Goal: Task Accomplishment & Management: Use online tool/utility

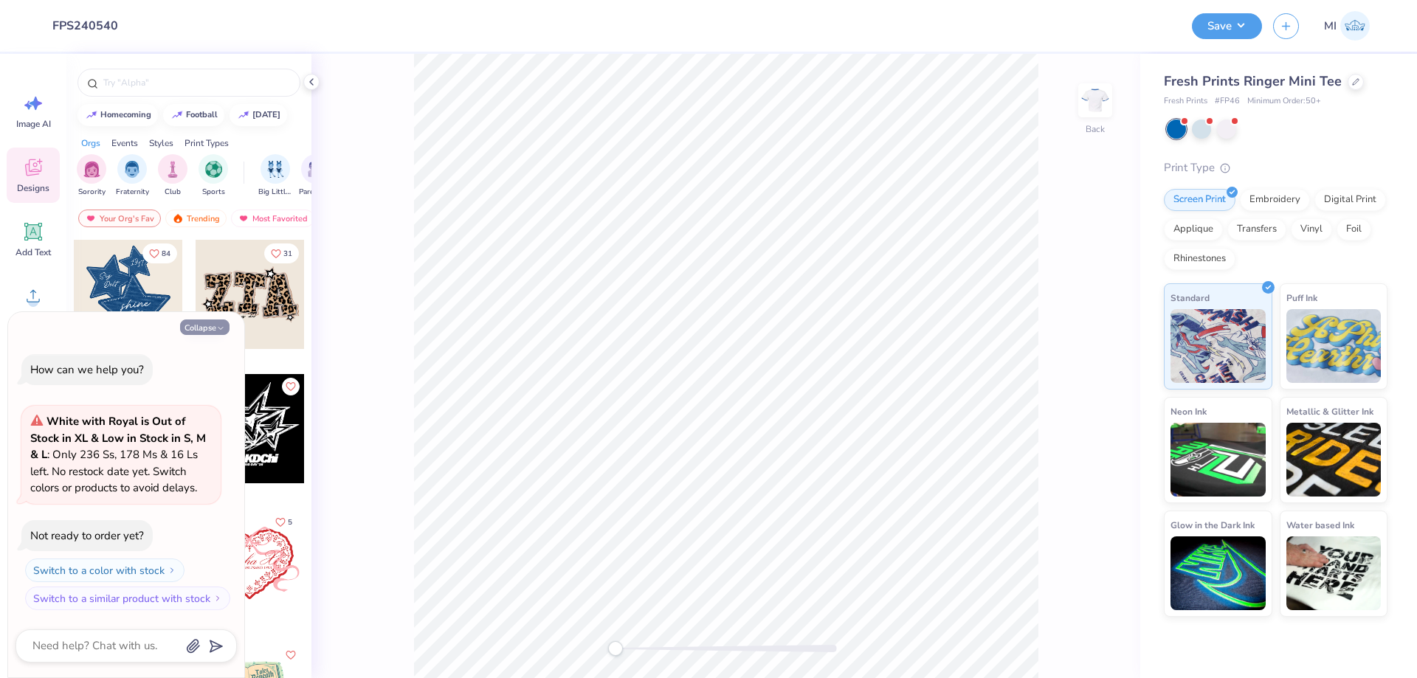
click at [210, 322] on button "Collapse" at bounding box center [204, 326] width 49 height 15
type textarea "x"
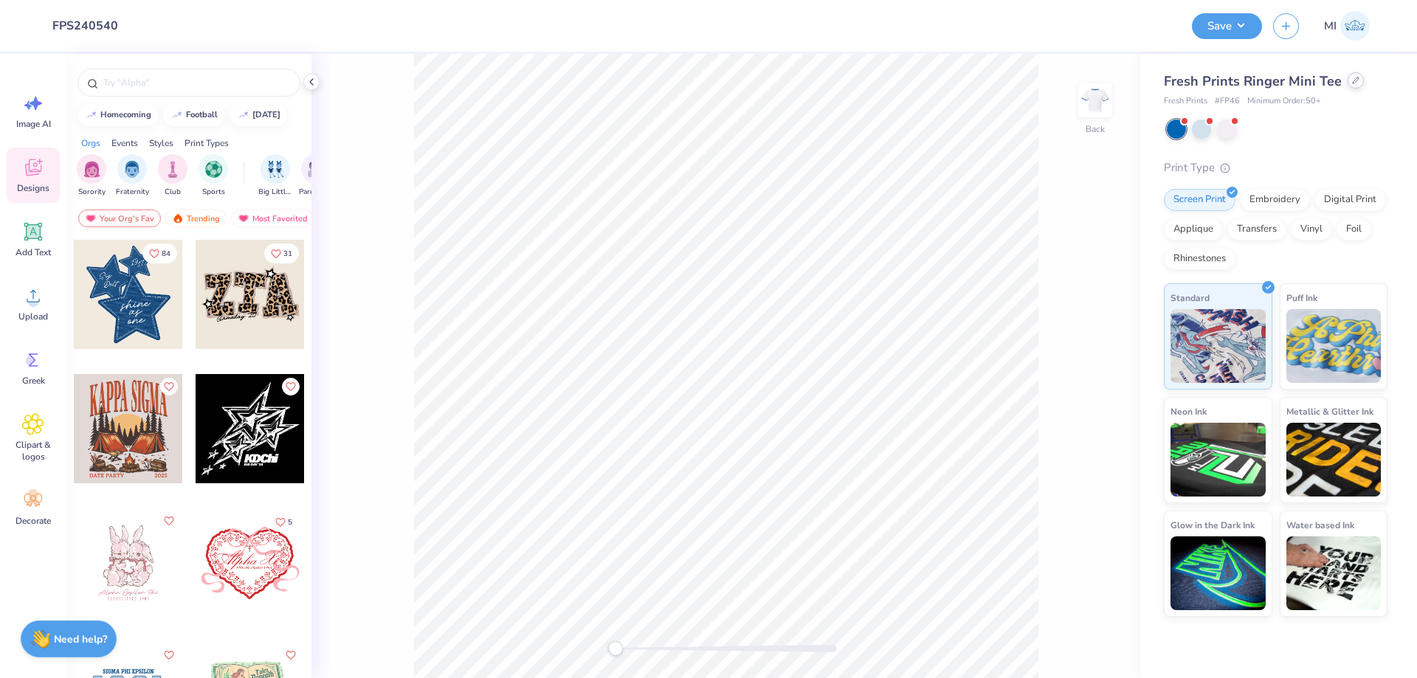
click at [1356, 85] on div at bounding box center [1355, 80] width 16 height 16
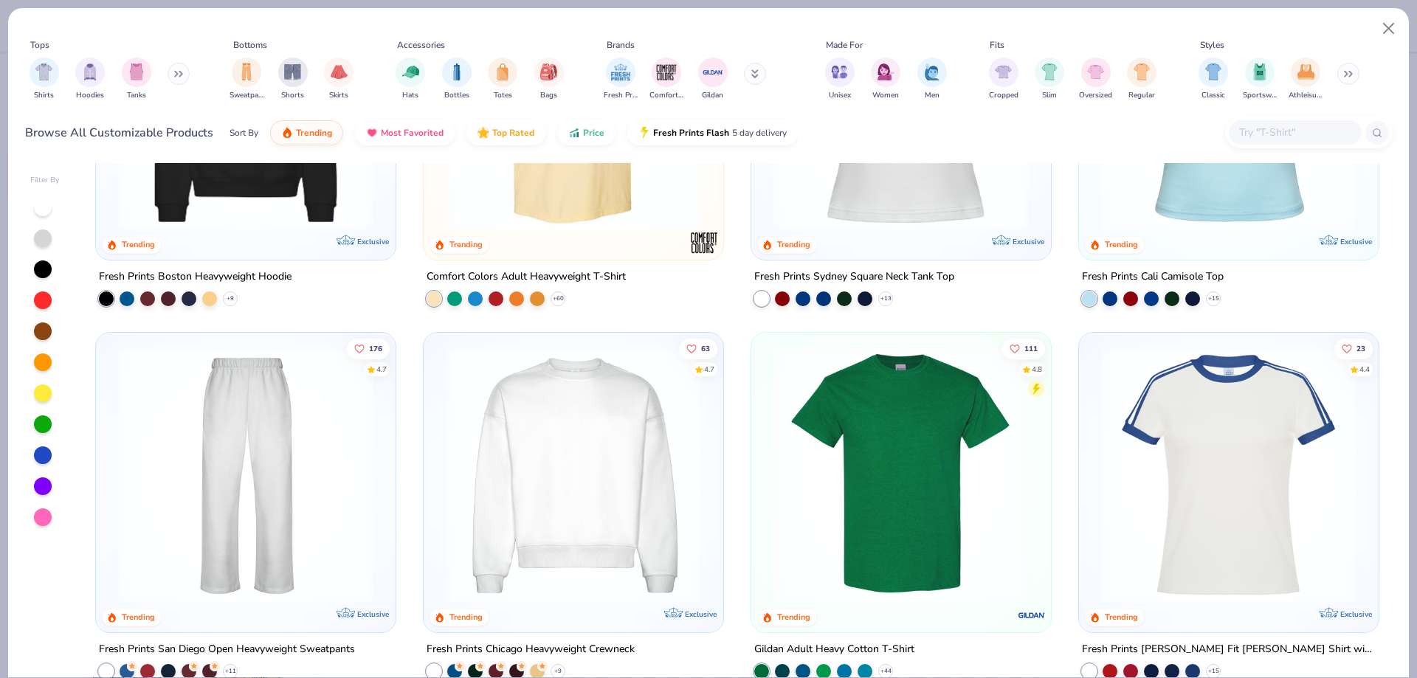
scroll to position [682, 0]
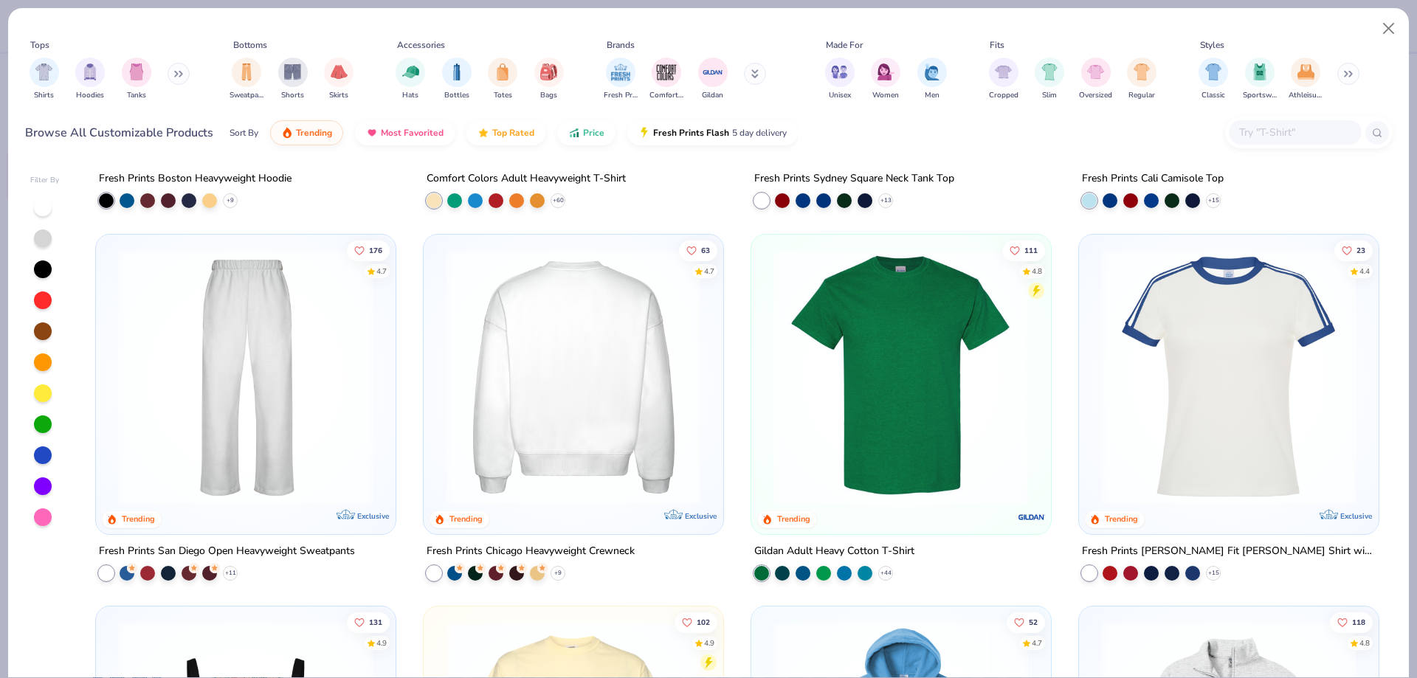
click at [587, 380] on div at bounding box center [572, 376] width 809 height 255
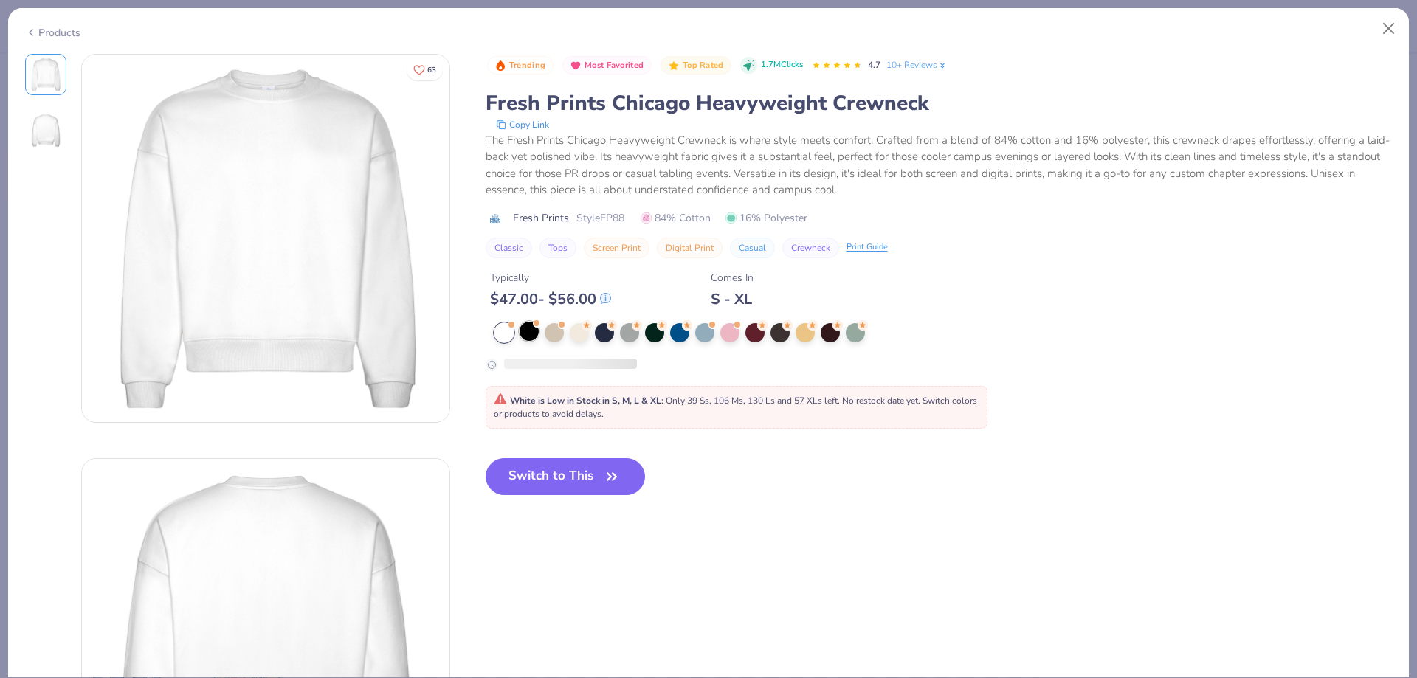
click at [528, 327] on div at bounding box center [528, 331] width 19 height 19
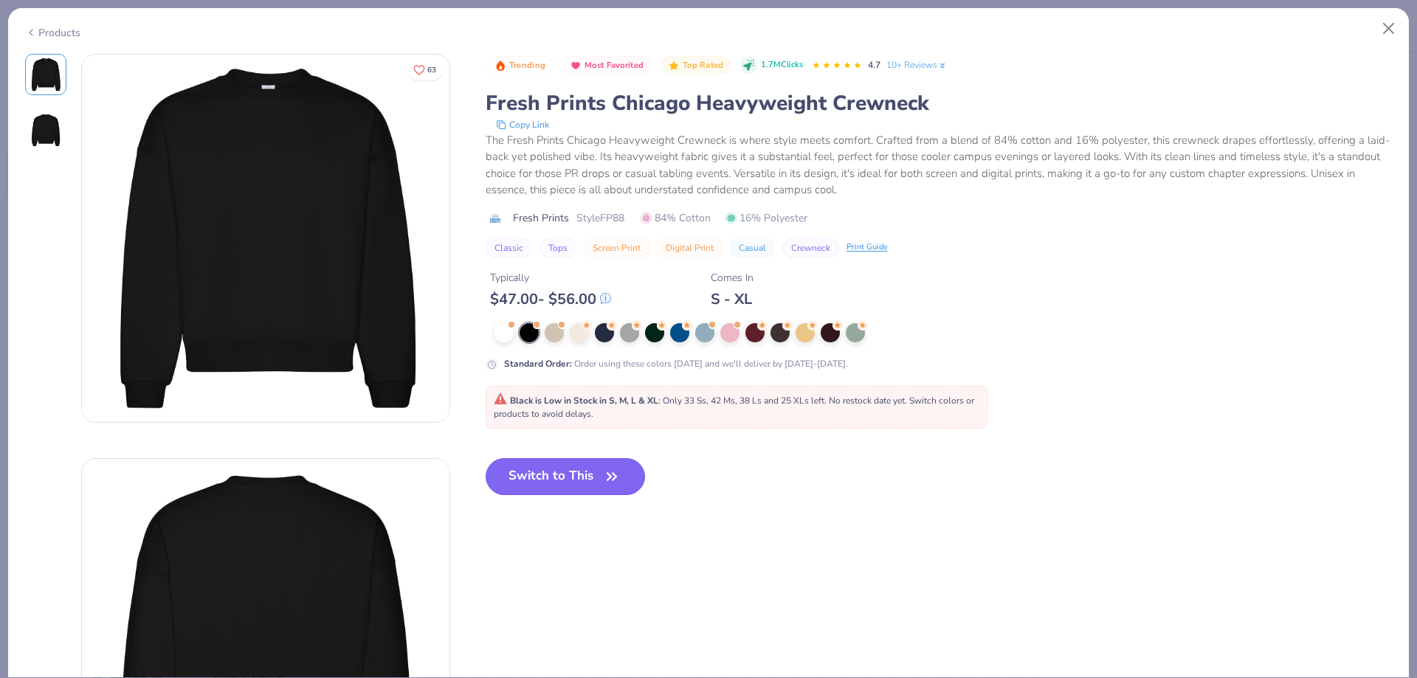
click at [566, 476] on button "Switch to This" at bounding box center [566, 476] width 160 height 37
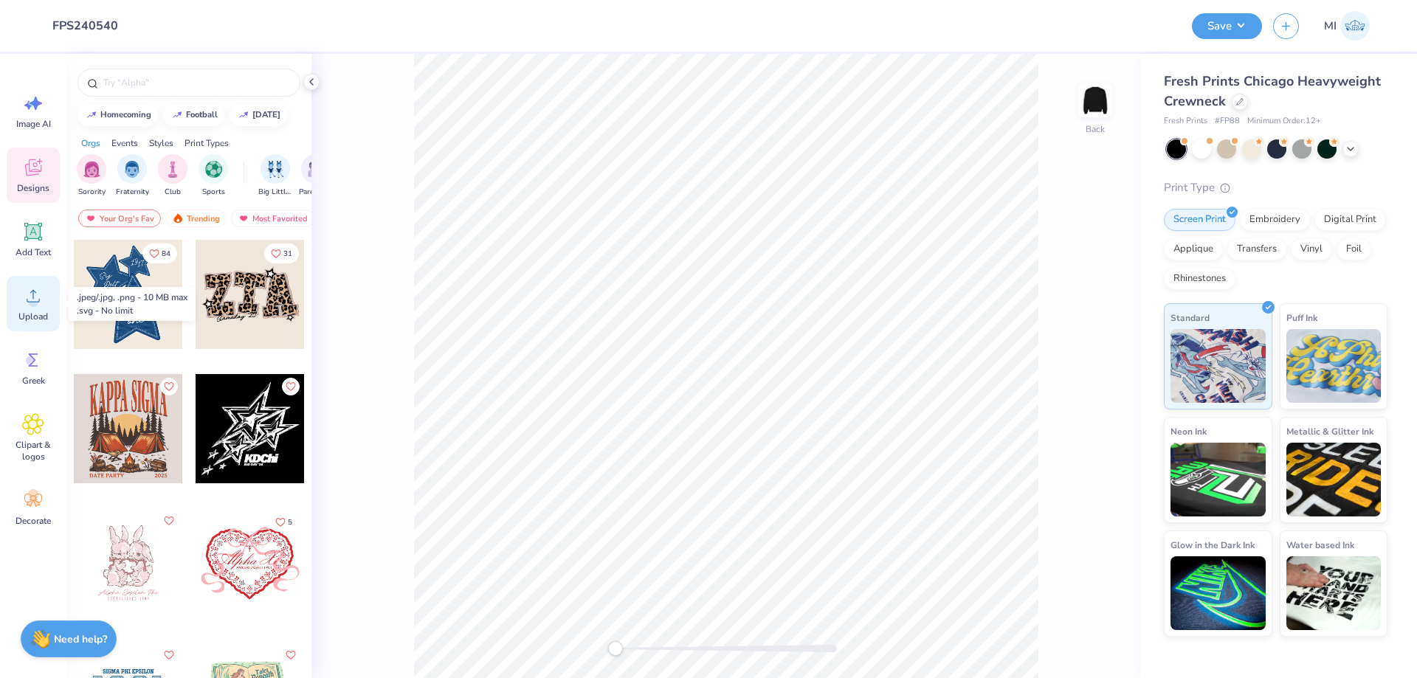
click at [46, 296] on div "Upload" at bounding box center [33, 303] width 53 height 55
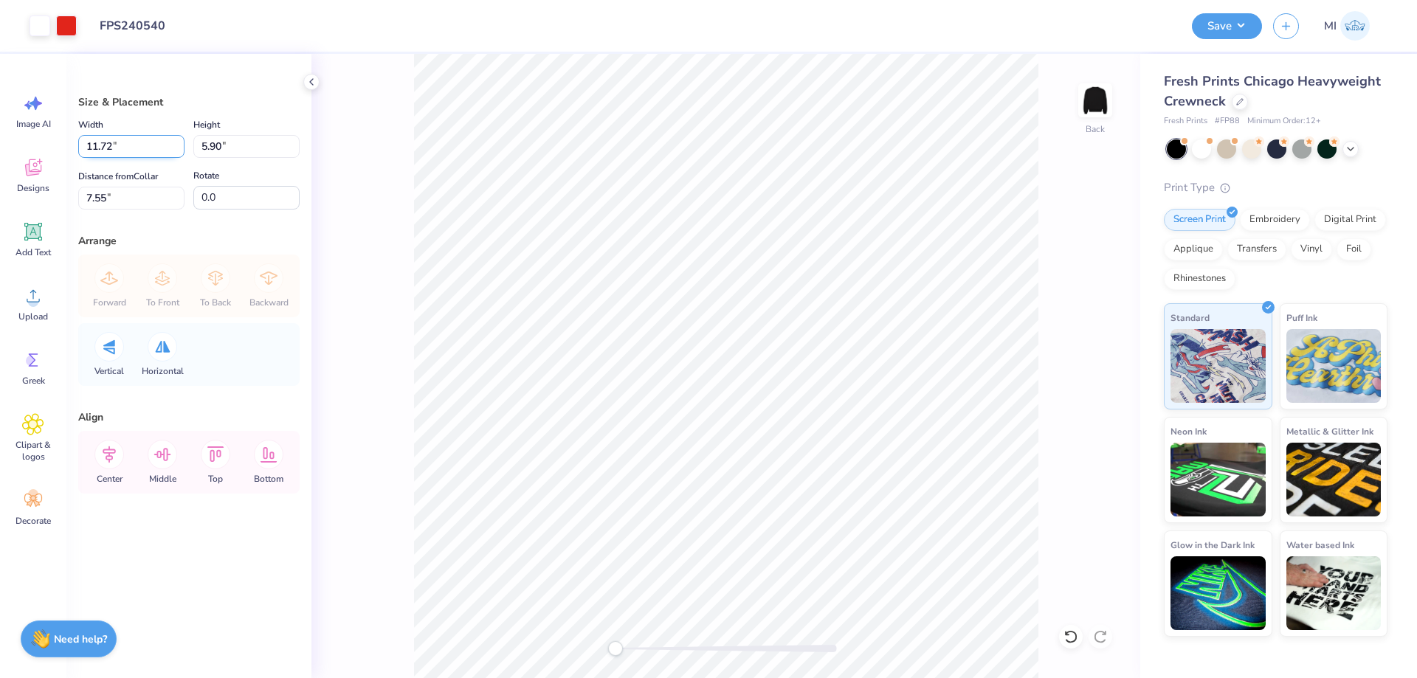
drag, startPoint x: 125, startPoint y: 151, endPoint x: 0, endPoint y: 148, distance: 125.5
click at [78, 148] on input "11.72" at bounding box center [131, 146] width 106 height 23
type input "12.00"
type input "6.04"
click at [145, 210] on div "Size & Placement Width 12.00 12.00 " Height 6.04 6.04 " Distance from Collar 7.…" at bounding box center [188, 366] width 245 height 624
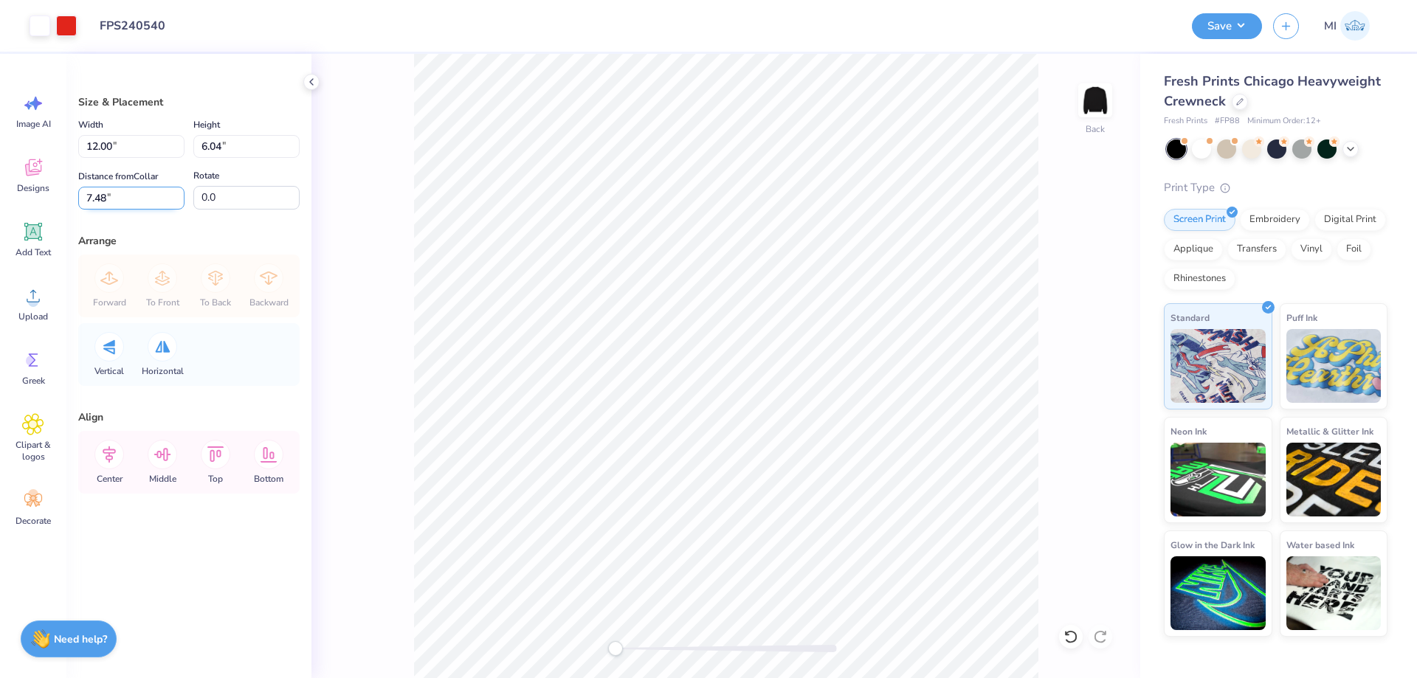
click at [139, 198] on input "7.48" at bounding box center [131, 198] width 106 height 23
click at [139, 198] on input "3" at bounding box center [131, 198] width 106 height 23
type input "3"
click at [163, 455] on icon at bounding box center [162, 454] width 17 height 13
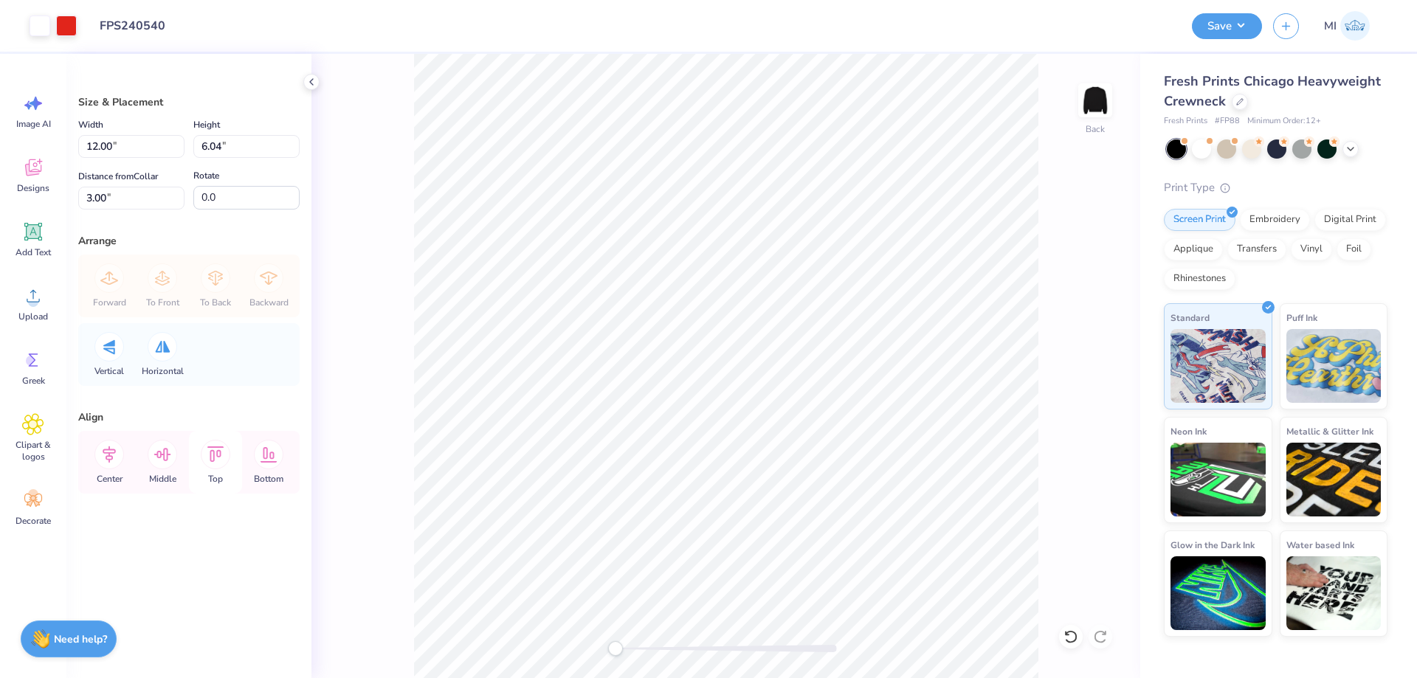
click at [222, 458] on icon at bounding box center [216, 455] width 30 height 30
click at [116, 193] on input "0.50" at bounding box center [131, 198] width 106 height 23
click at [116, 193] on input "3" at bounding box center [131, 198] width 106 height 23
type input "3"
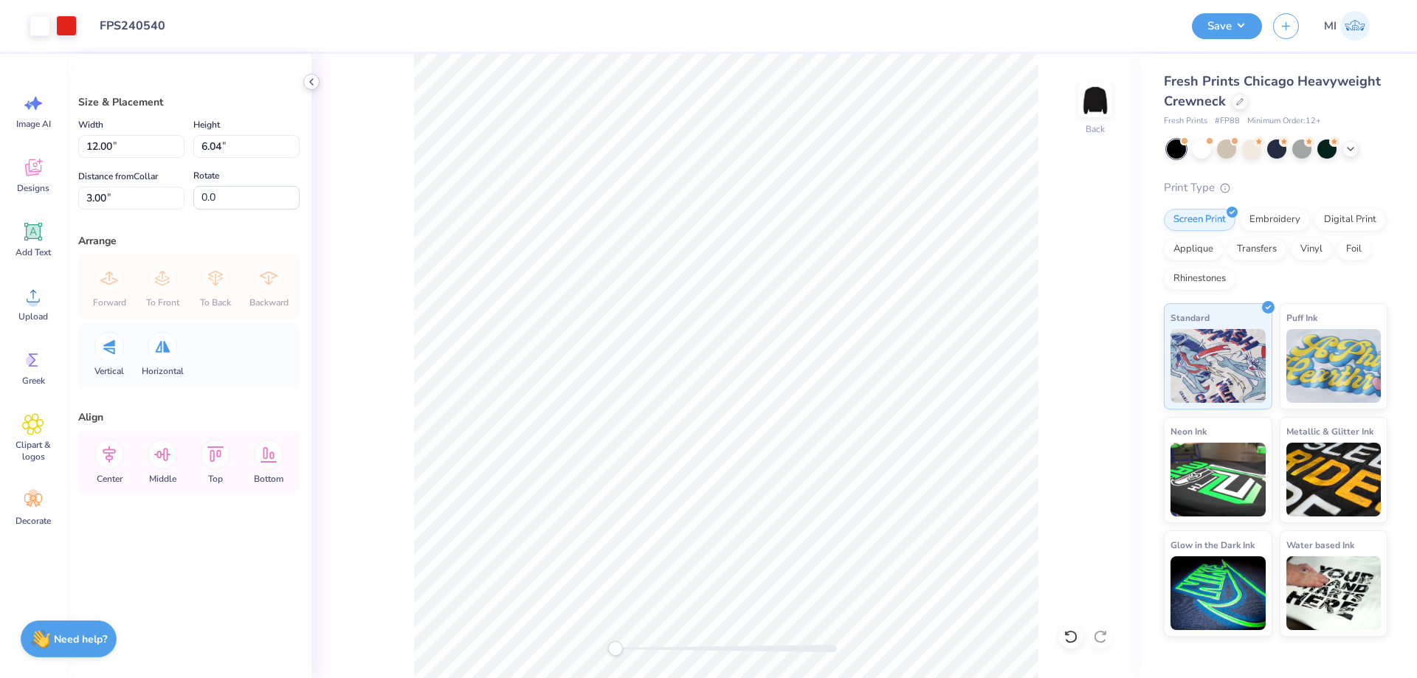
click at [308, 80] on icon at bounding box center [311, 82] width 12 height 12
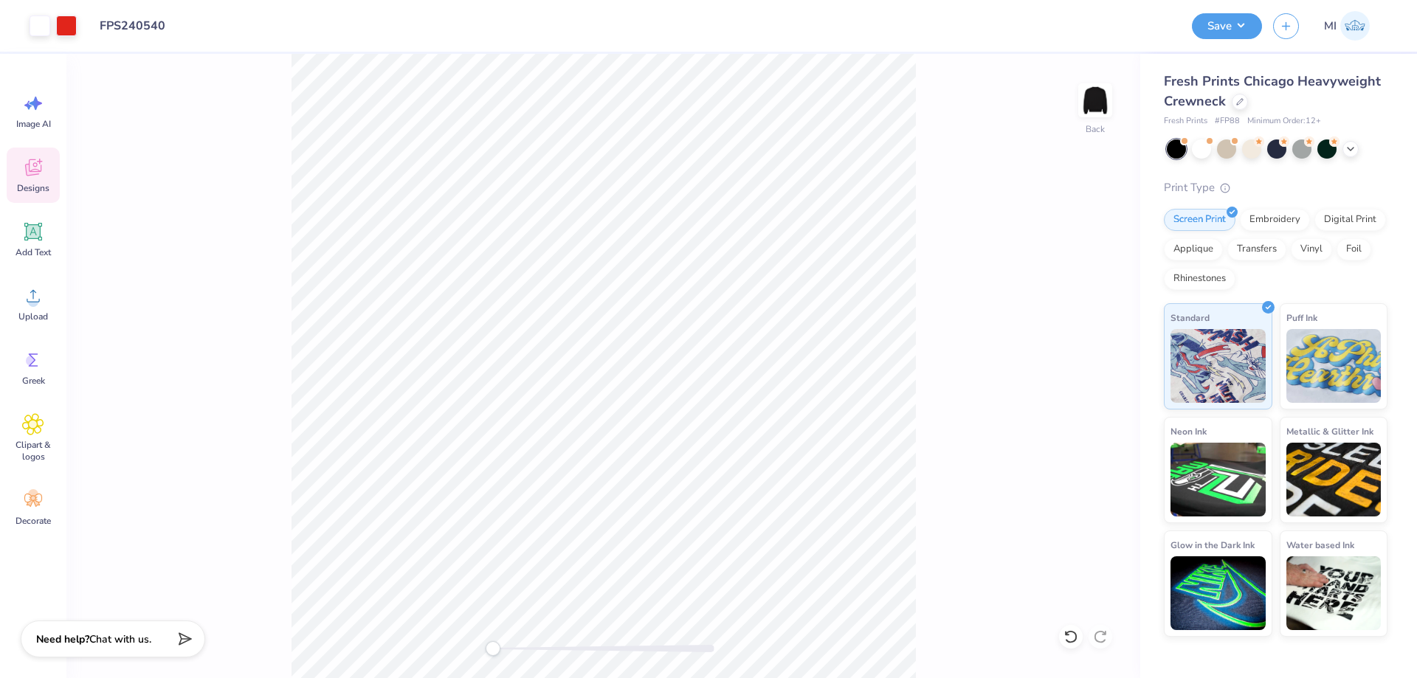
click at [23, 175] on icon at bounding box center [33, 167] width 22 height 22
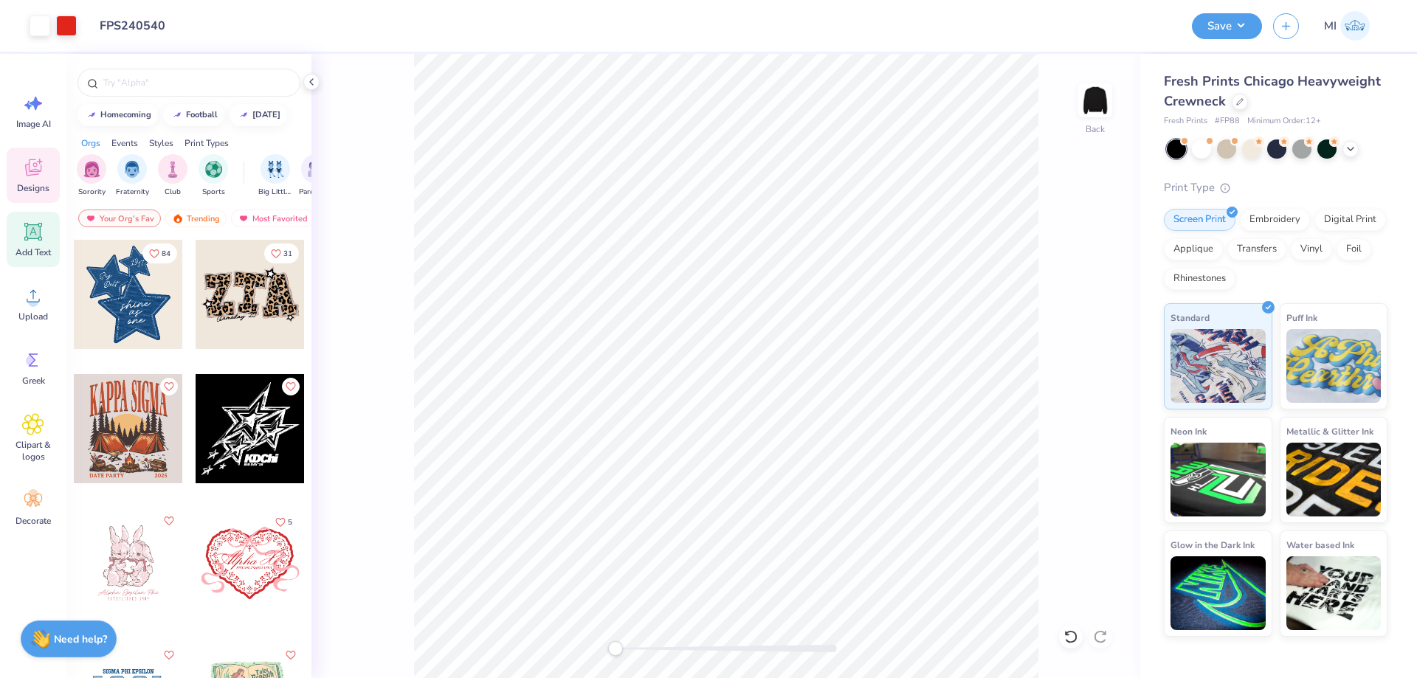
click at [25, 238] on icon at bounding box center [33, 232] width 18 height 18
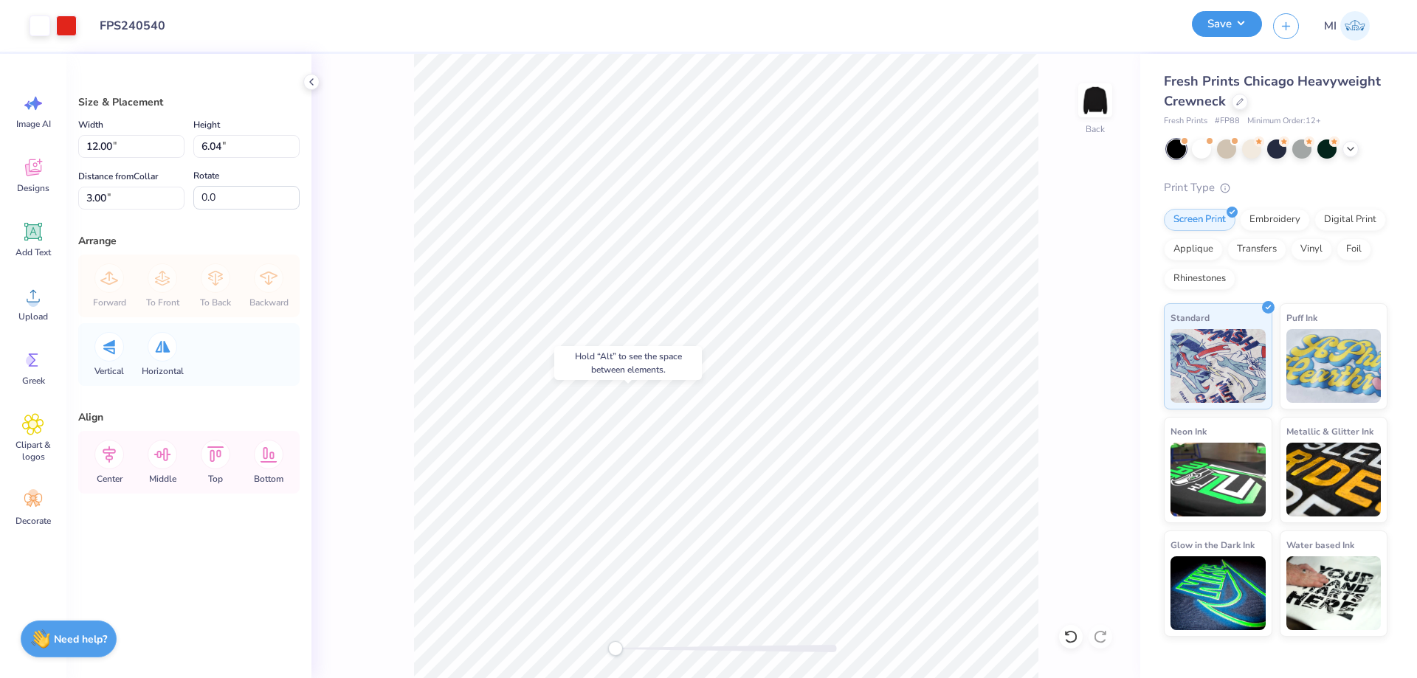
click at [1206, 21] on button "Save" at bounding box center [1227, 24] width 70 height 26
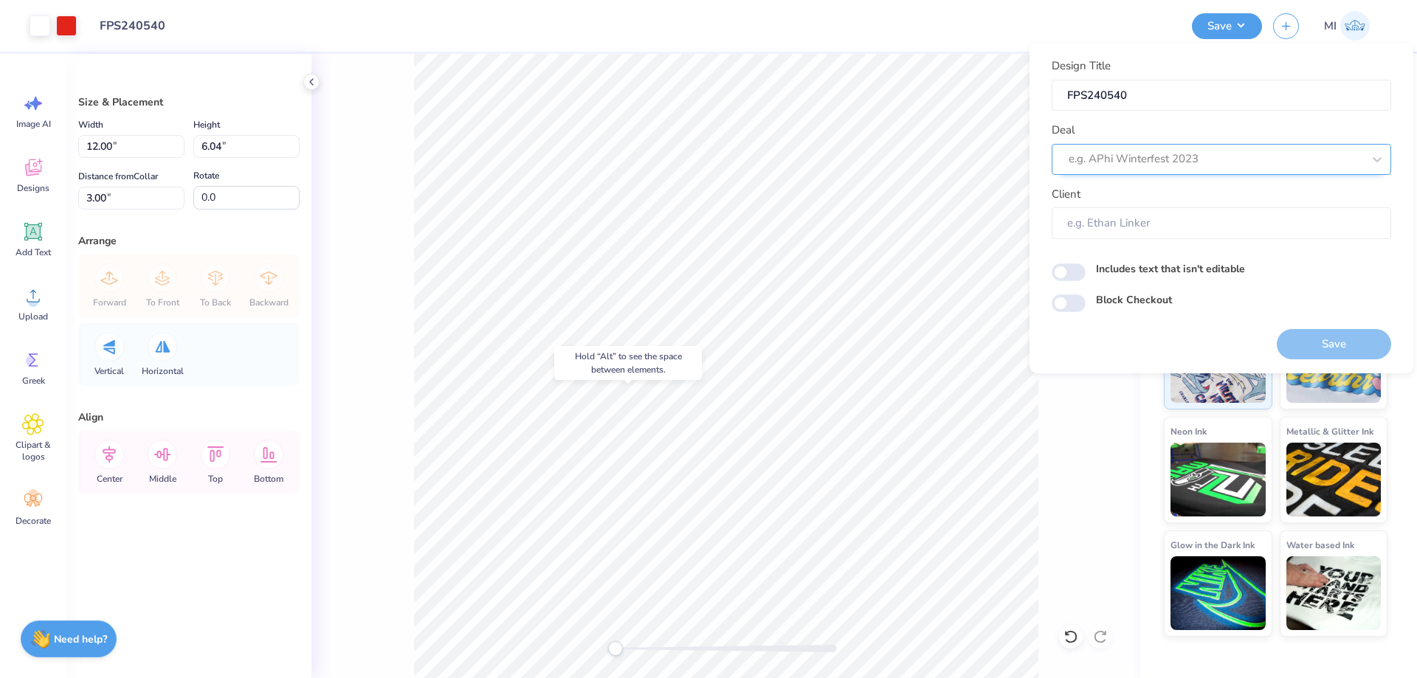
click at [1203, 156] on div at bounding box center [1215, 159] width 294 height 20
click at [1145, 206] on div "Design Tool Gallery" at bounding box center [1221, 199] width 328 height 24
type input "Design Tool Gallery"
type input "Design Tool Gallery User"
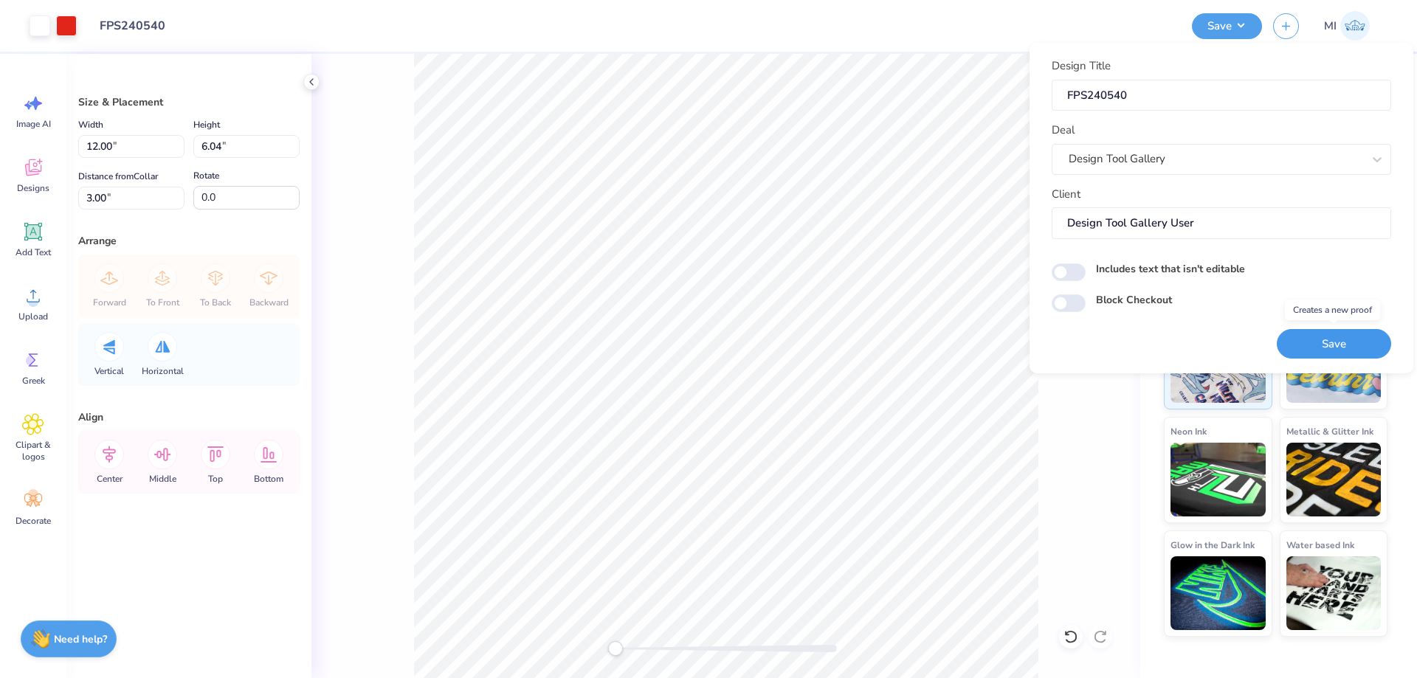
click at [1307, 350] on button "Save" at bounding box center [1333, 344] width 114 height 30
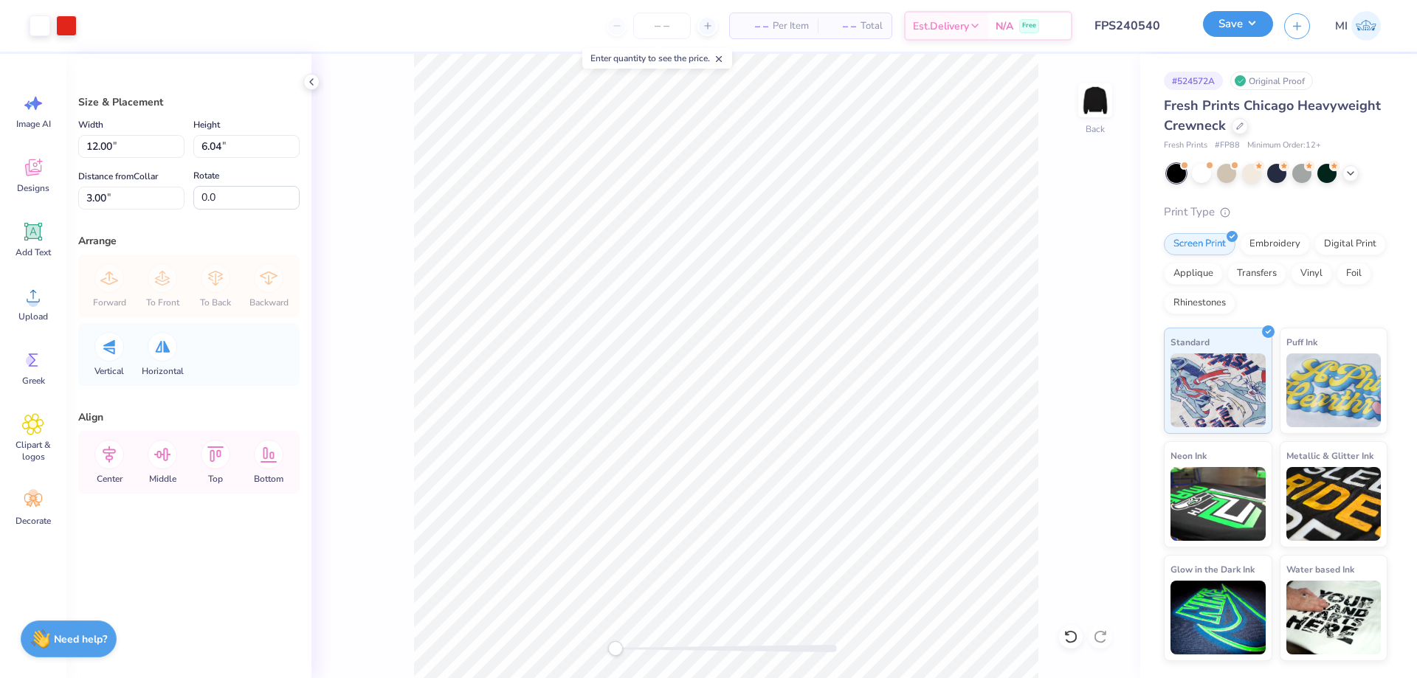
click at [1220, 27] on button "Save" at bounding box center [1238, 24] width 70 height 26
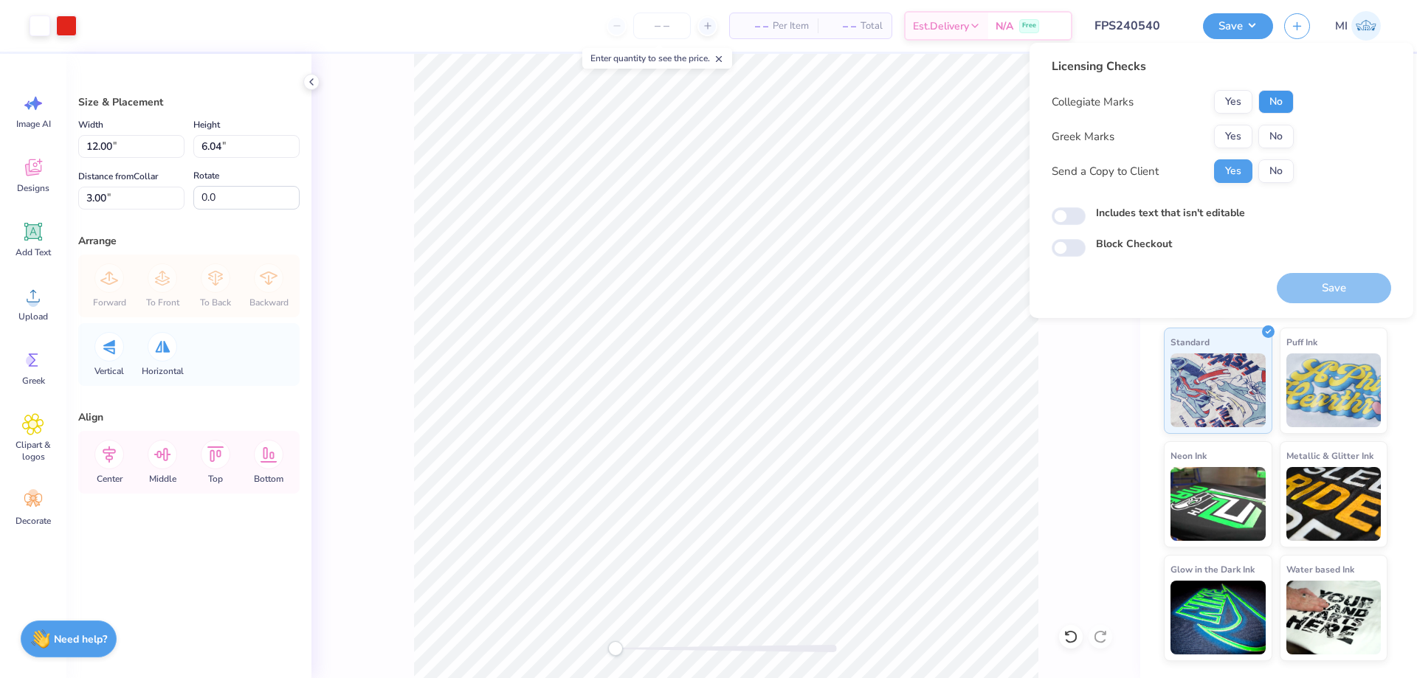
click at [1272, 95] on button "No" at bounding box center [1275, 102] width 35 height 24
click at [1234, 128] on button "Yes" at bounding box center [1233, 137] width 38 height 24
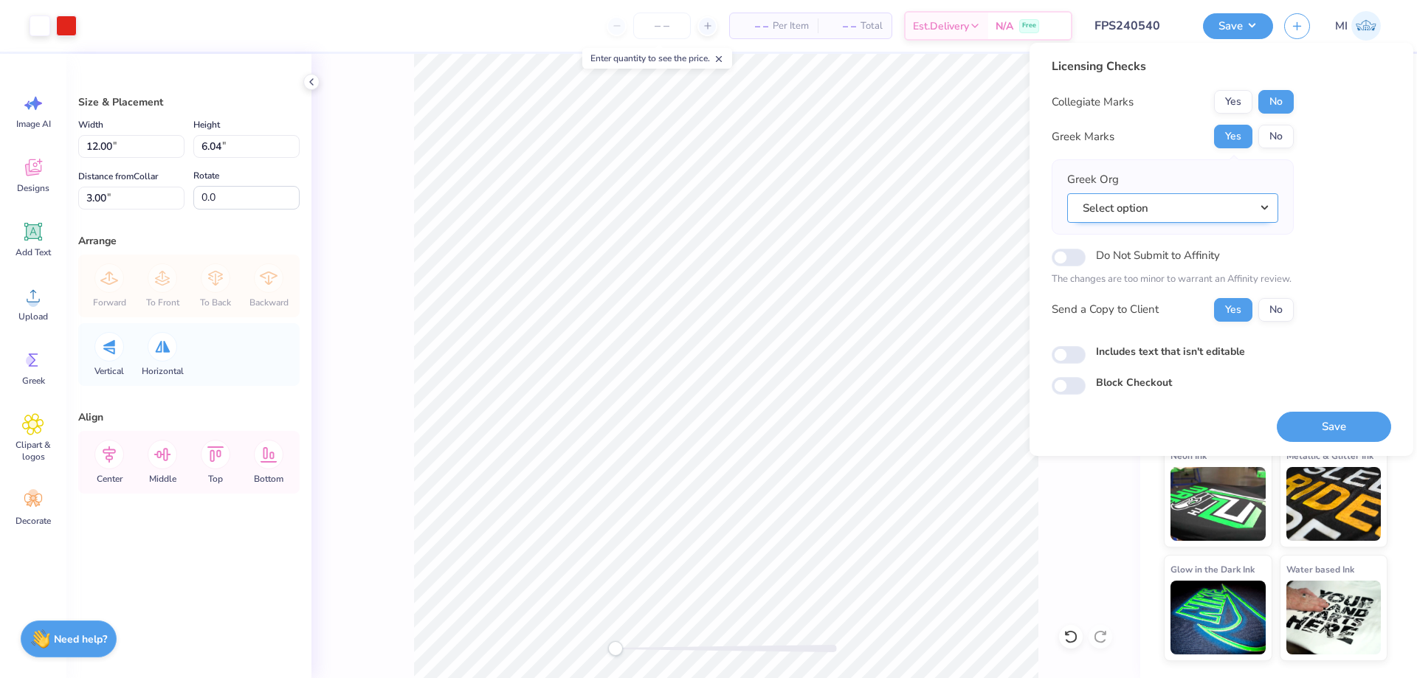
click at [1119, 201] on button "Select option" at bounding box center [1172, 208] width 211 height 30
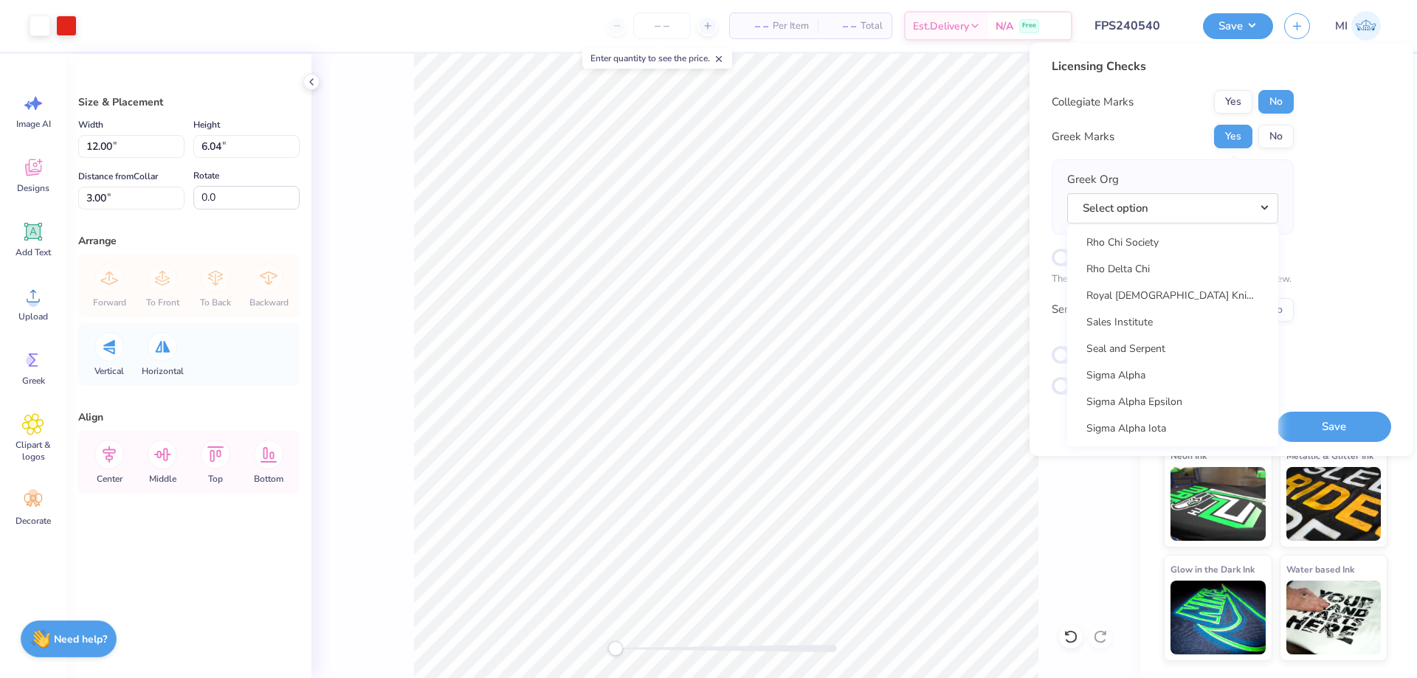
scroll to position [9366, 0]
click at [1123, 378] on link "Sigma Chi" at bounding box center [1172, 386] width 199 height 24
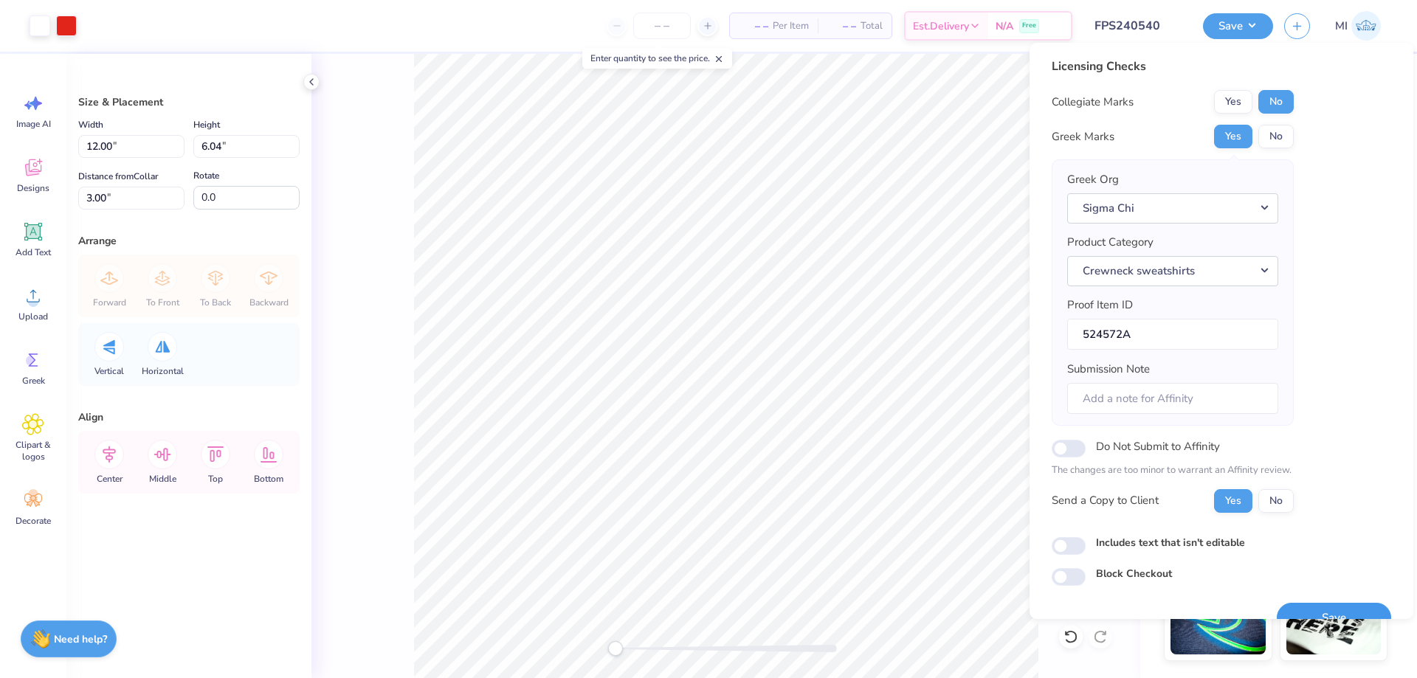
click at [1335, 604] on button "Save" at bounding box center [1333, 618] width 114 height 30
